Goal: Task Accomplishment & Management: Complete application form

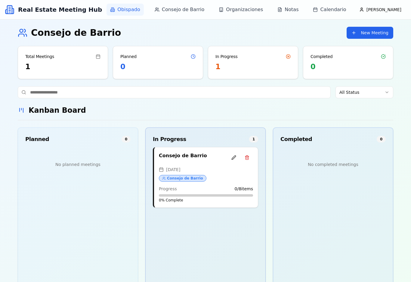
click at [140, 12] on span "Obispado" at bounding box center [128, 9] width 23 height 7
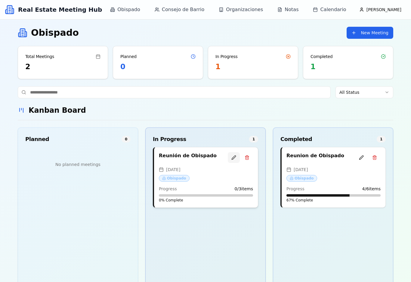
click at [234, 160] on button at bounding box center [234, 157] width 12 height 11
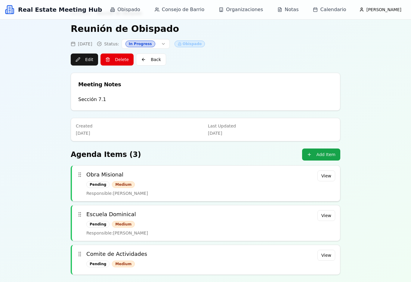
scroll to position [17, 0]
click at [331, 158] on button "Add Item" at bounding box center [321, 155] width 38 height 12
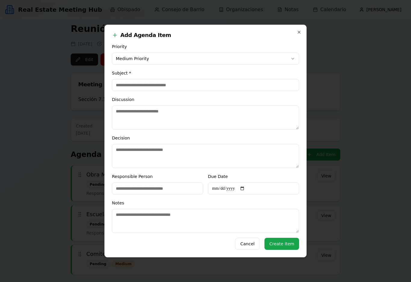
click at [176, 84] on input "Subject *" at bounding box center [205, 85] width 187 height 12
type input "**********"
click at [185, 114] on textarea "Discussion" at bounding box center [205, 118] width 187 height 24
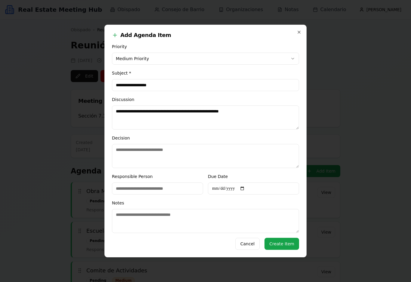
type textarea "**********"
click at [168, 188] on input "Responsible Person" at bounding box center [157, 188] width 91 height 12
type input "****"
click at [253, 188] on input "Due Date" at bounding box center [253, 188] width 91 height 12
type input "**********"
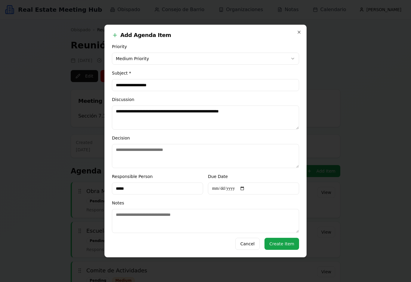
click at [284, 250] on button "Create Item" at bounding box center [281, 244] width 35 height 12
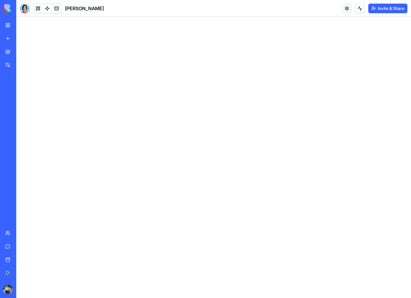
click at [8, 26] on link "My Workspace" at bounding box center [14, 25] width 24 height 12
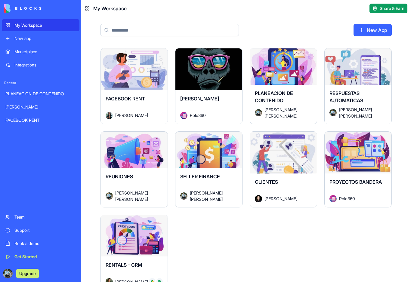
click at [208, 74] on button "Launch" at bounding box center [208, 69] width 45 height 12
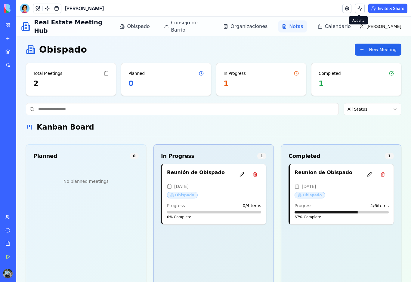
click at [303, 28] on span "Notas" at bounding box center [296, 26] width 14 height 7
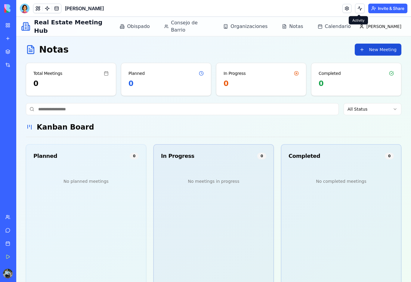
click at [383, 51] on button "New Meeting" at bounding box center [377, 50] width 47 height 12
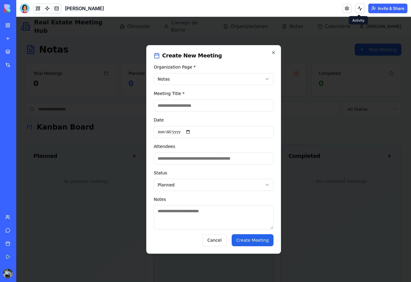
click at [179, 106] on input "Meeting Title *" at bounding box center [214, 106] width 120 height 12
type input "**********"
click at [180, 129] on input "**********" at bounding box center [214, 132] width 120 height 12
drag, startPoint x: 164, startPoint y: 112, endPoint x: 0, endPoint y: 0, distance: 199.1
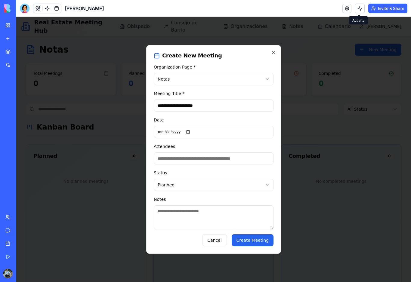
click at [0, 0] on html "My Workspace New app Marketplace Integrations Recent PLANEACION DE CONTENIDO [P…" at bounding box center [205, 141] width 411 height 282
click at [250, 245] on button "Create Meeting" at bounding box center [252, 240] width 42 height 12
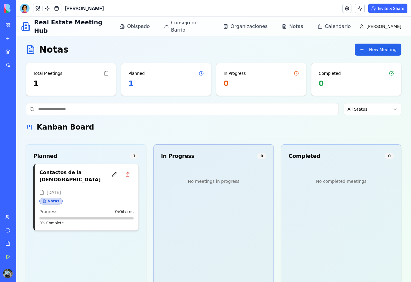
click at [85, 189] on div "[DATE]" at bounding box center [86, 192] width 94 height 6
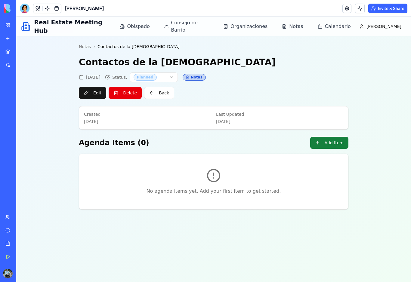
click at [323, 145] on button "Add Item" at bounding box center [329, 143] width 38 height 12
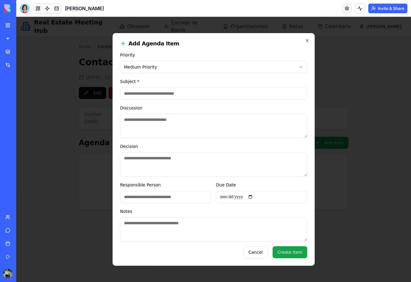
click at [147, 91] on input "Subject *" at bounding box center [213, 93] width 187 height 12
type input "*"
type input "**********"
click at [140, 121] on textarea "Discussion" at bounding box center [213, 126] width 187 height 24
type textarea "**********"
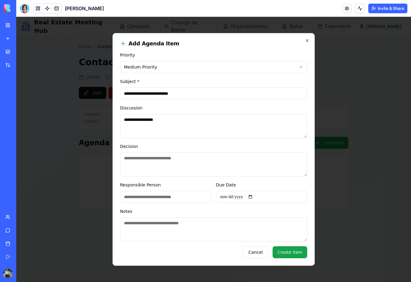
click at [186, 191] on input "Responsible Person" at bounding box center [165, 197] width 91 height 12
type input "**********"
click at [294, 258] on button "Create Item" at bounding box center [289, 252] width 35 height 12
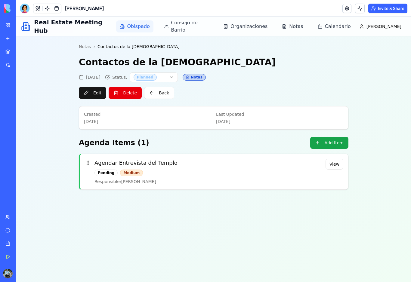
click at [149, 28] on span "Obispado" at bounding box center [138, 26] width 23 height 7
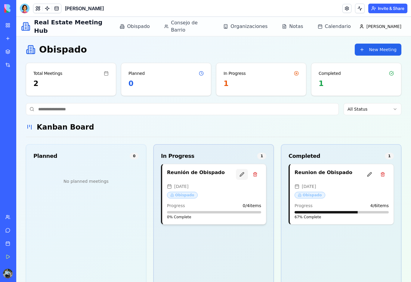
click at [243, 176] on button at bounding box center [242, 174] width 12 height 11
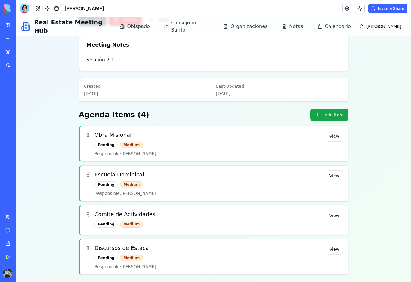
scroll to position [73, 0]
click at [371, 120] on main "Obispado › Reunión de Obispado Reunión de Obispado [DATE] Status: In Progress O…" at bounding box center [213, 122] width 385 height 319
click at [326, 115] on button "Add Item" at bounding box center [329, 115] width 38 height 12
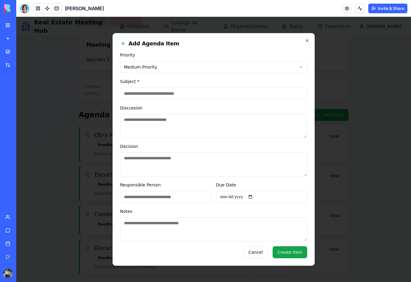
click at [149, 89] on input "Subject *" at bounding box center [213, 93] width 187 height 12
type input "**********"
click at [144, 196] on input "Responsible Person" at bounding box center [165, 197] width 91 height 12
type input "********"
click at [238, 202] on input "**********" at bounding box center [261, 197] width 91 height 12
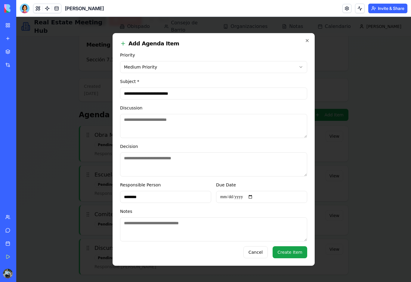
type input "**********"
click at [153, 122] on textarea "Discussion" at bounding box center [213, 126] width 187 height 24
click at [286, 258] on button "Create Item" at bounding box center [289, 252] width 35 height 12
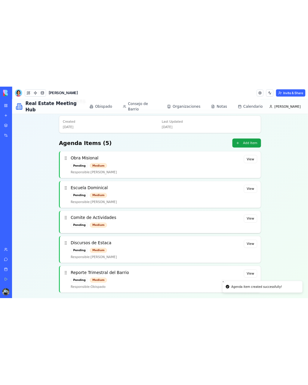
scroll to position [113, 0]
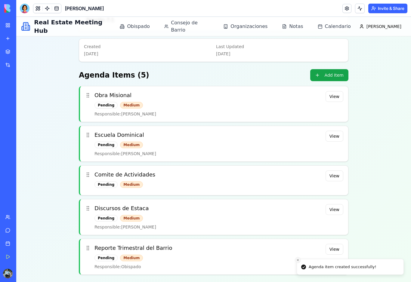
click at [299, 261] on icon "Close toast" at bounding box center [298, 260] width 4 height 4
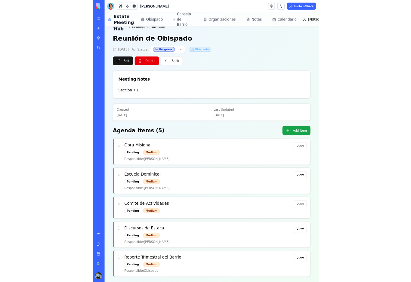
scroll to position [10, 0]
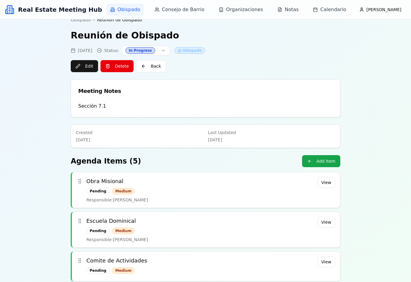
click at [140, 9] on span "Obispado" at bounding box center [128, 9] width 23 height 7
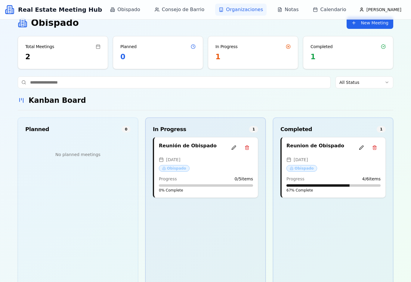
click at [253, 15] on link "Organizaciones" at bounding box center [240, 10] width 51 height 12
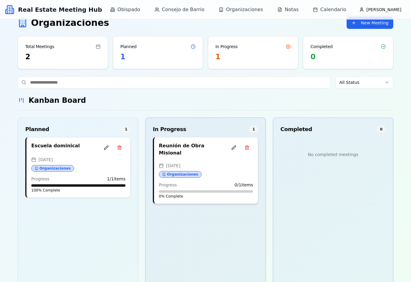
click at [193, 149] on h4 "Reunión de Obra Misional" at bounding box center [192, 149] width 66 height 14
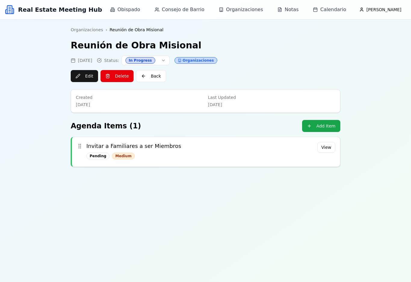
click at [152, 153] on div "Pending Medium" at bounding box center [200, 156] width 228 height 7
click at [329, 151] on button "View" at bounding box center [326, 147] width 18 height 11
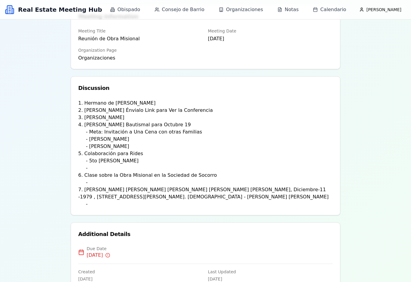
scroll to position [83, 0]
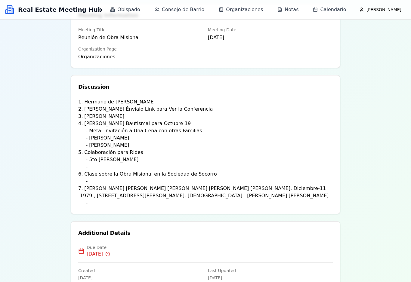
click at [162, 204] on p "1. Hermano de [PERSON_NAME] 2. [PERSON_NAME] Énvialo Link para Ver la Conferenc…" at bounding box center [205, 152] width 254 height 108
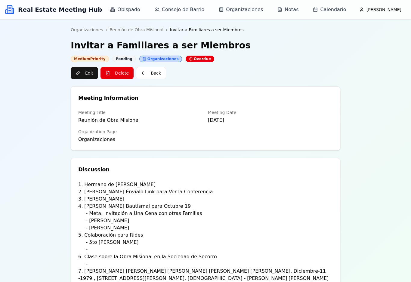
scroll to position [0, 0]
click at [135, 13] on span "Obispado" at bounding box center [128, 9] width 23 height 7
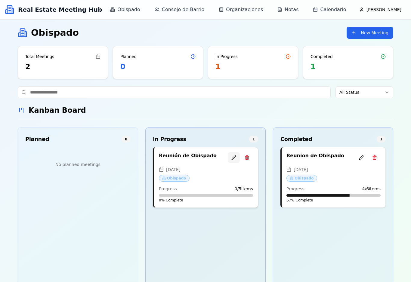
click at [234, 160] on button at bounding box center [234, 157] width 12 height 11
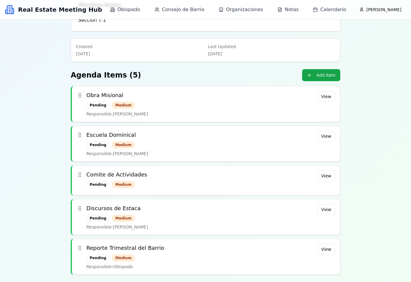
scroll to position [96, 0]
click at [193, 10] on span "Consejo de Barrio" at bounding box center [183, 9] width 43 height 7
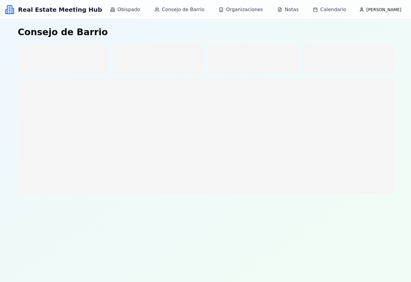
scroll to position [0, 0]
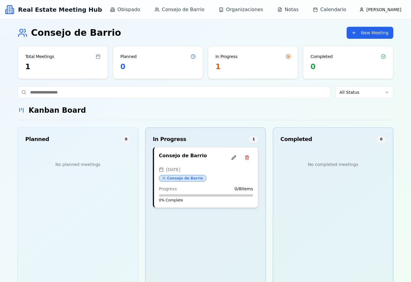
click at [193, 159] on h4 "Consejo de Barrio" at bounding box center [192, 155] width 66 height 7
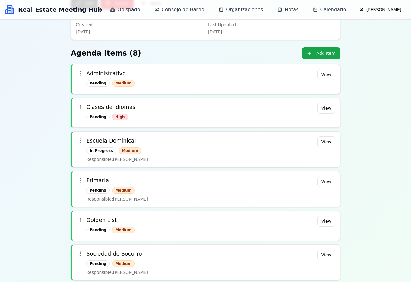
scroll to position [95, 0]
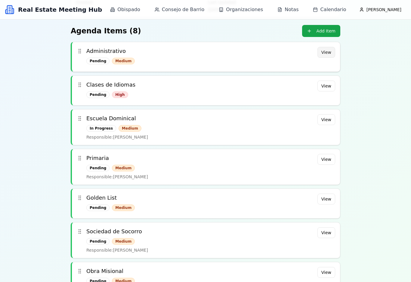
click at [324, 52] on button "View" at bounding box center [326, 52] width 18 height 11
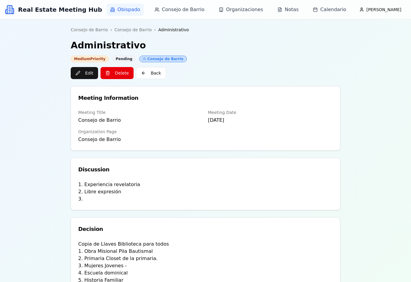
click at [140, 11] on span "Obispado" at bounding box center [128, 9] width 23 height 7
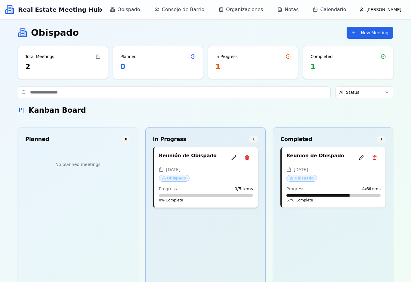
click at [190, 179] on div "[DATE] Obispado" at bounding box center [206, 175] width 94 height 16
